Goal: Navigation & Orientation: Understand site structure

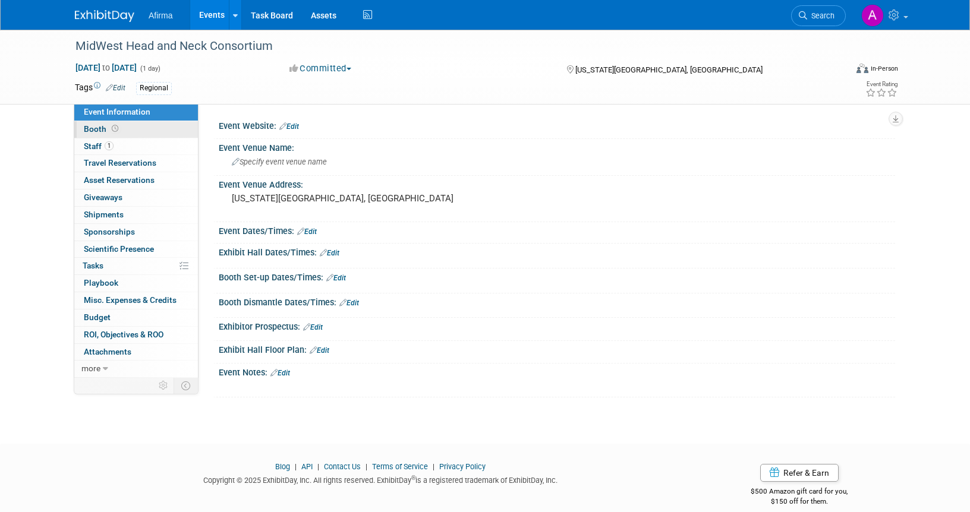
click at [102, 131] on span "Booth" at bounding box center [102, 129] width 37 height 10
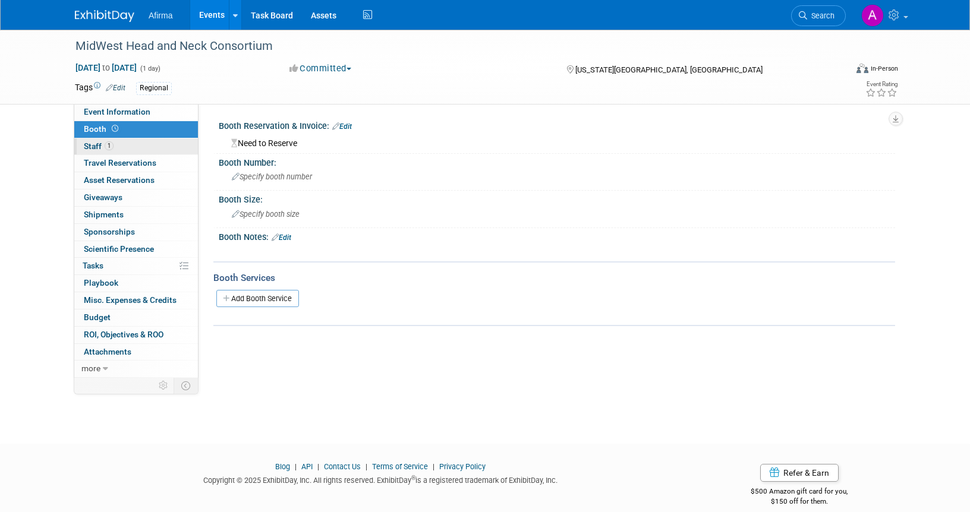
click at [101, 150] on span "Staff 1" at bounding box center [99, 146] width 30 height 10
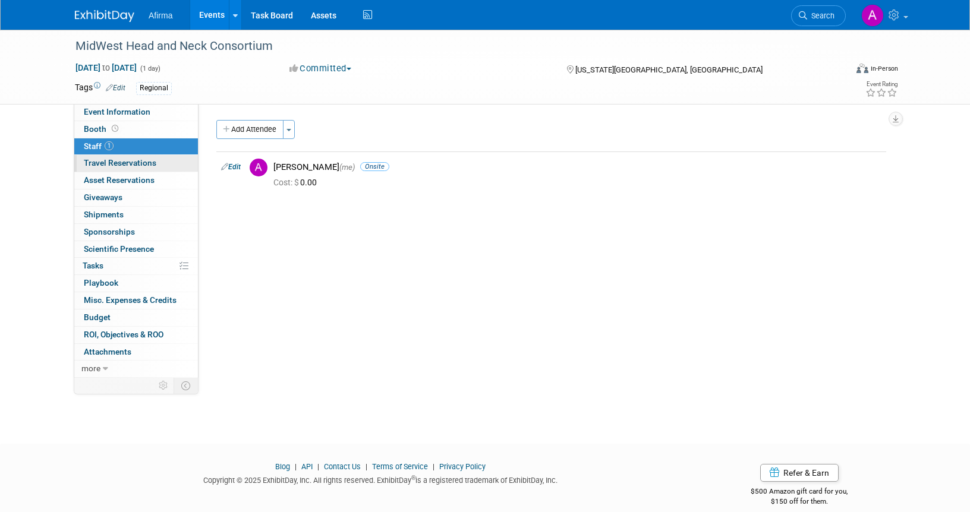
click at [108, 165] on span "Travel Reservations 0" at bounding box center [120, 163] width 73 height 10
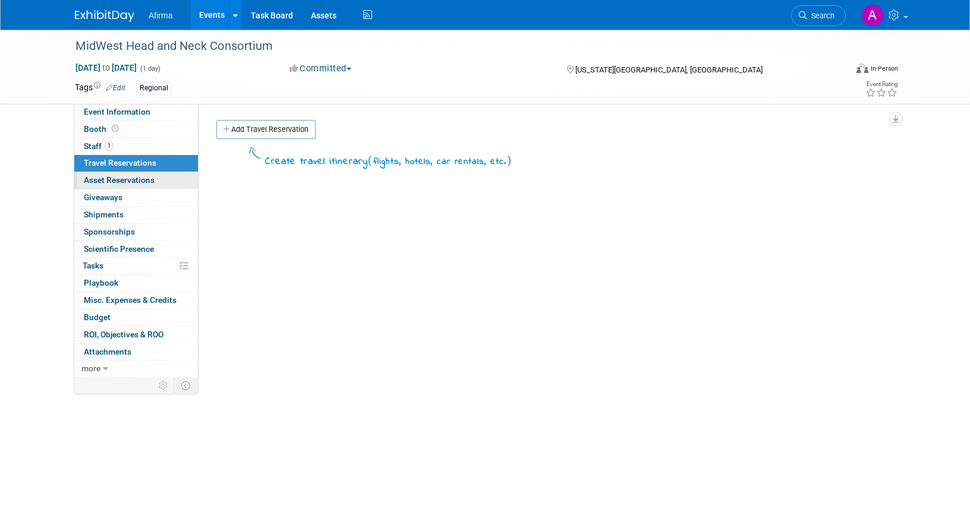
click at [111, 182] on span "Asset Reservations 0" at bounding box center [119, 180] width 71 height 10
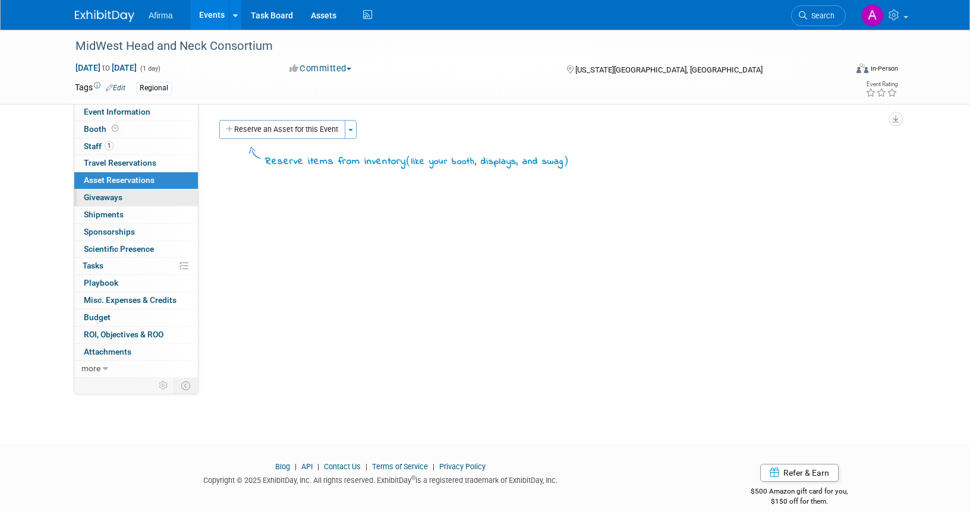
click at [116, 199] on span "Giveaways 0" at bounding box center [103, 198] width 39 height 10
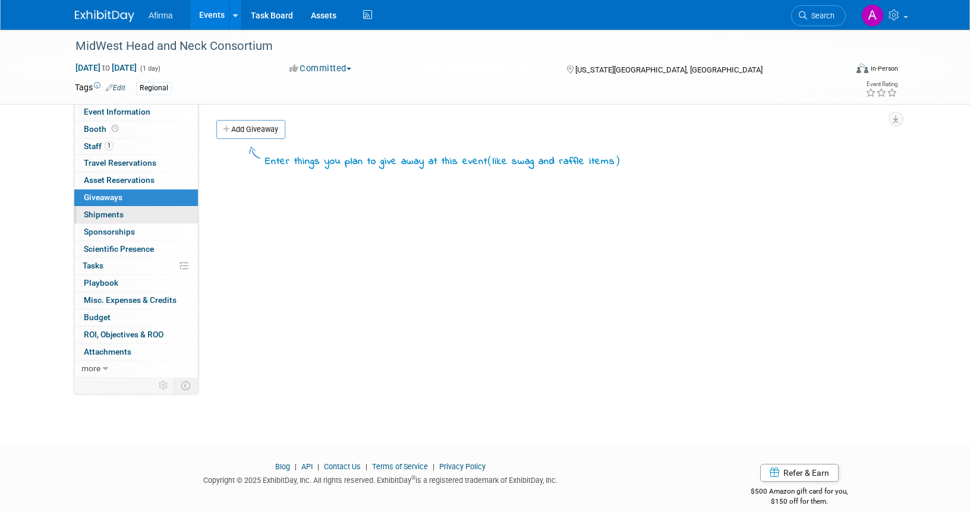
click at [111, 216] on span "Shipments 0" at bounding box center [104, 215] width 40 height 10
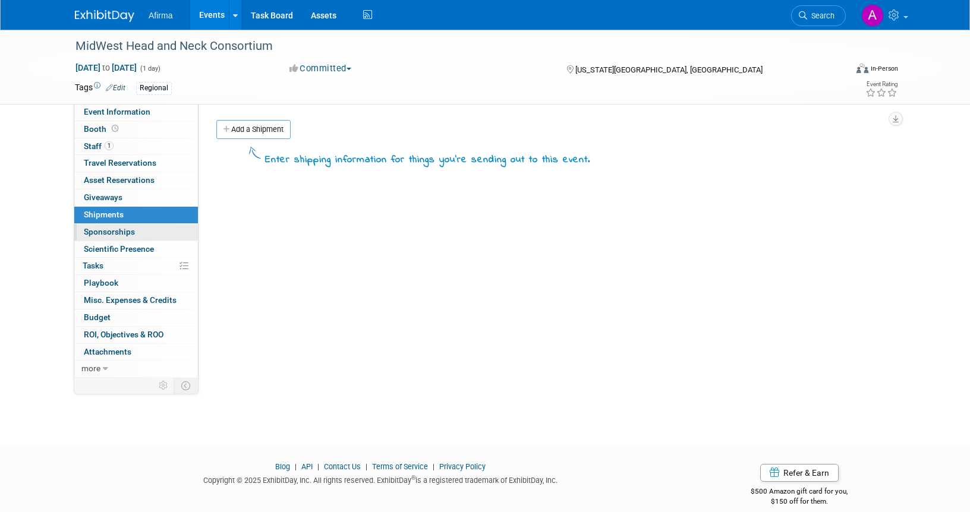
click at [111, 231] on span "Sponsorships 0" at bounding box center [109, 232] width 51 height 10
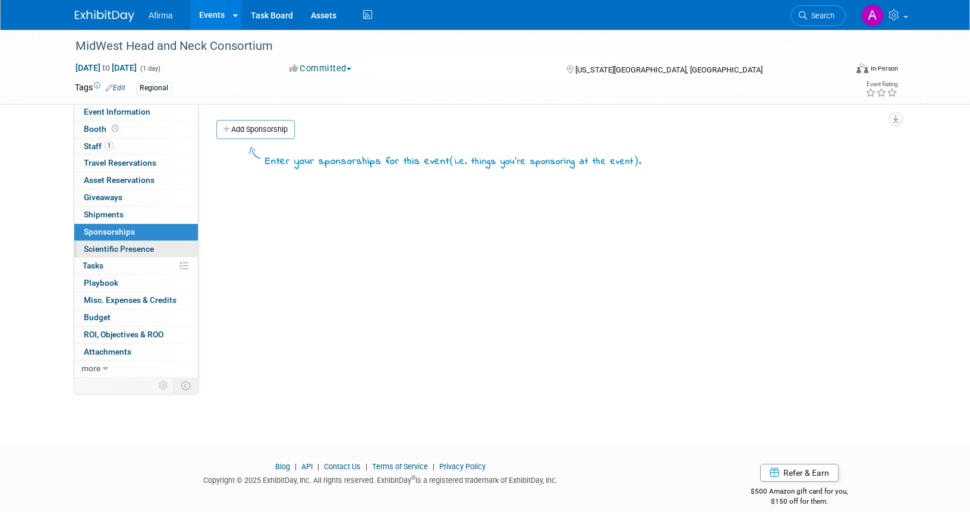
click at [111, 246] on span "Scientific Presence" at bounding box center [119, 249] width 70 height 10
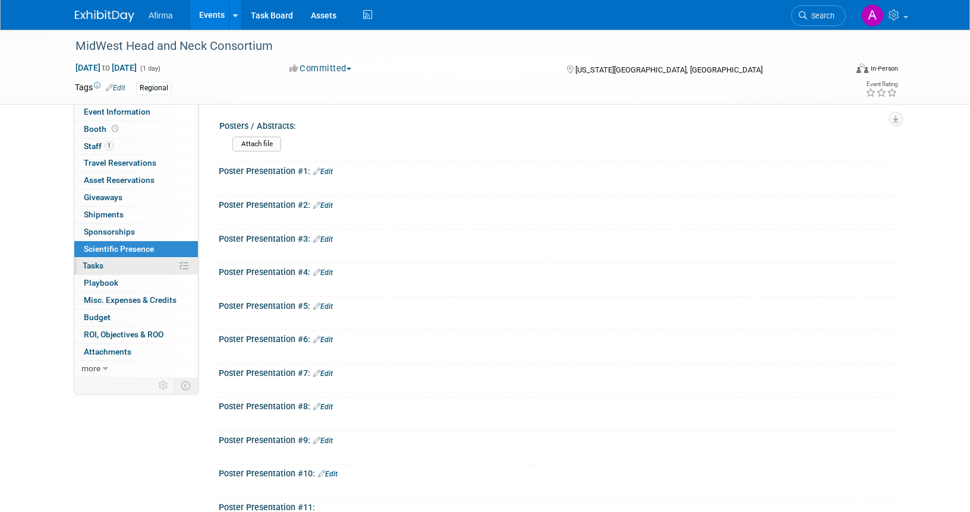
click at [109, 263] on link "0% Tasks 0%" at bounding box center [136, 266] width 124 height 17
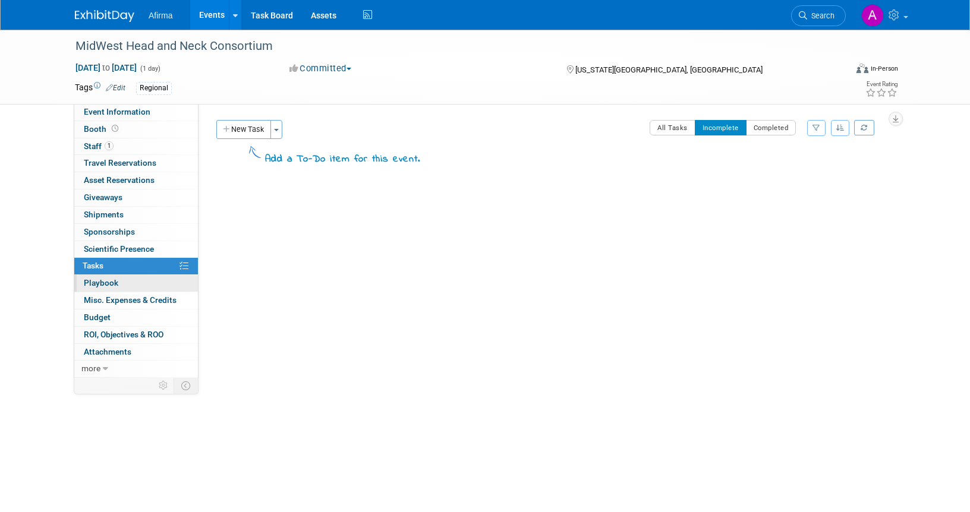
click at [109, 280] on span "Playbook 0" at bounding box center [101, 283] width 34 height 10
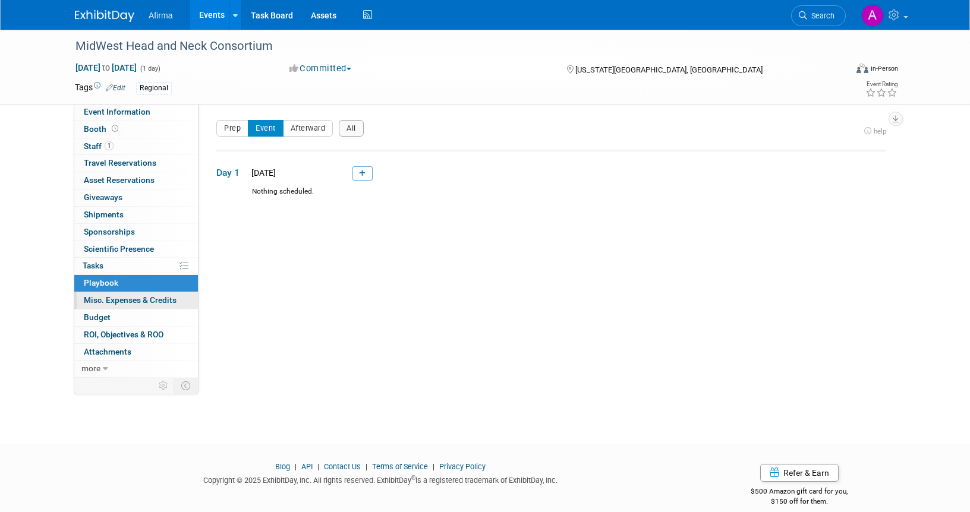
click at [114, 304] on span "Misc. Expenses & Credits 0" at bounding box center [130, 300] width 93 height 10
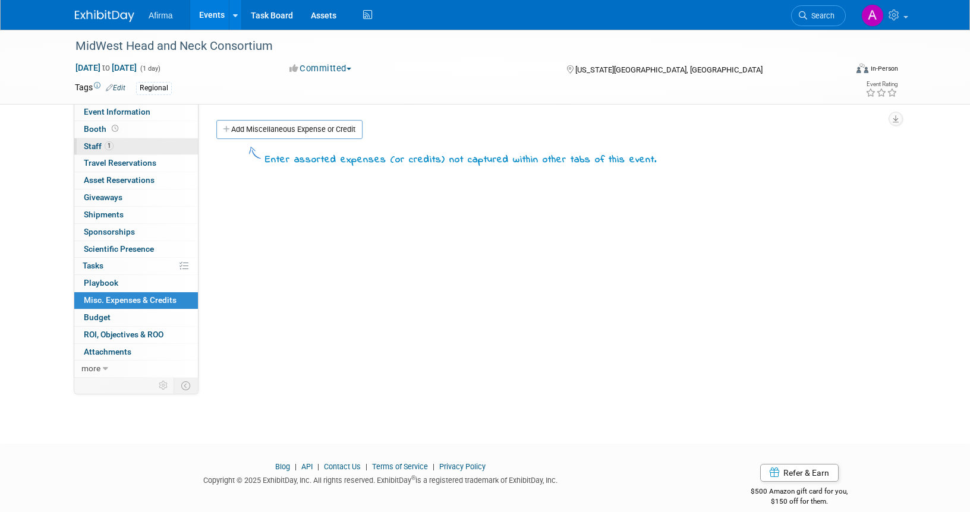
click at [109, 152] on link "1 Staff 1" at bounding box center [136, 146] width 124 height 17
